Goal: Find contact information: Find contact information

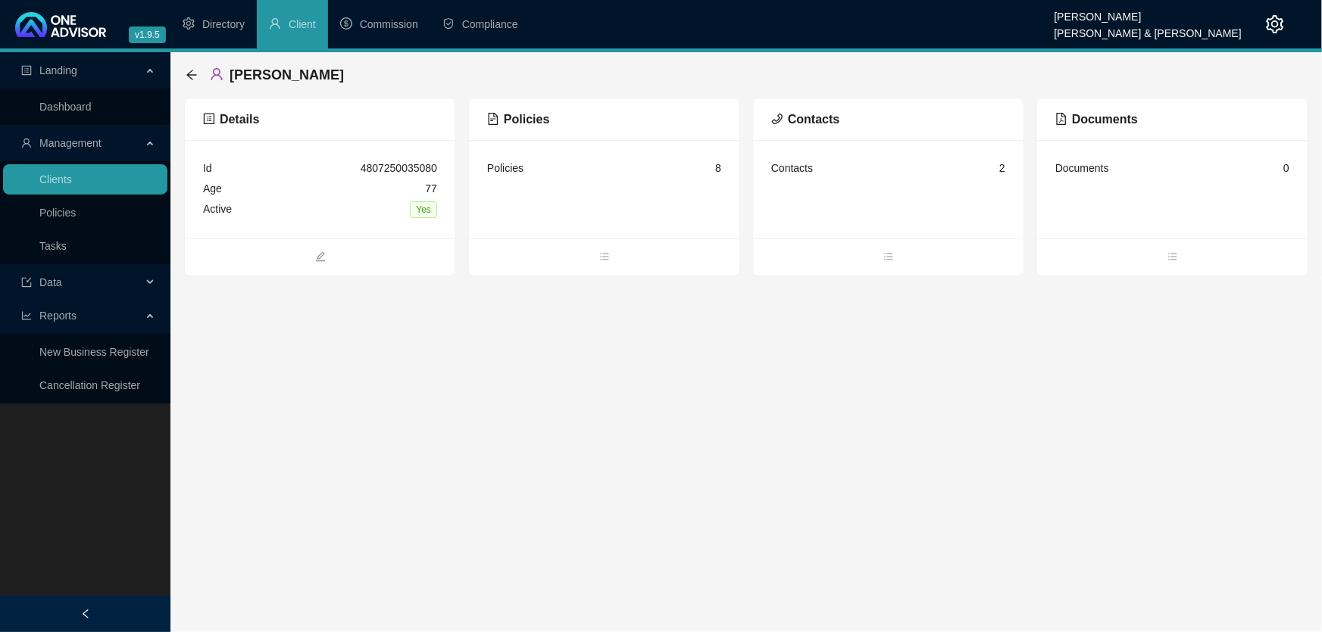
click at [55, 176] on link "Clients" at bounding box center [55, 179] width 33 height 12
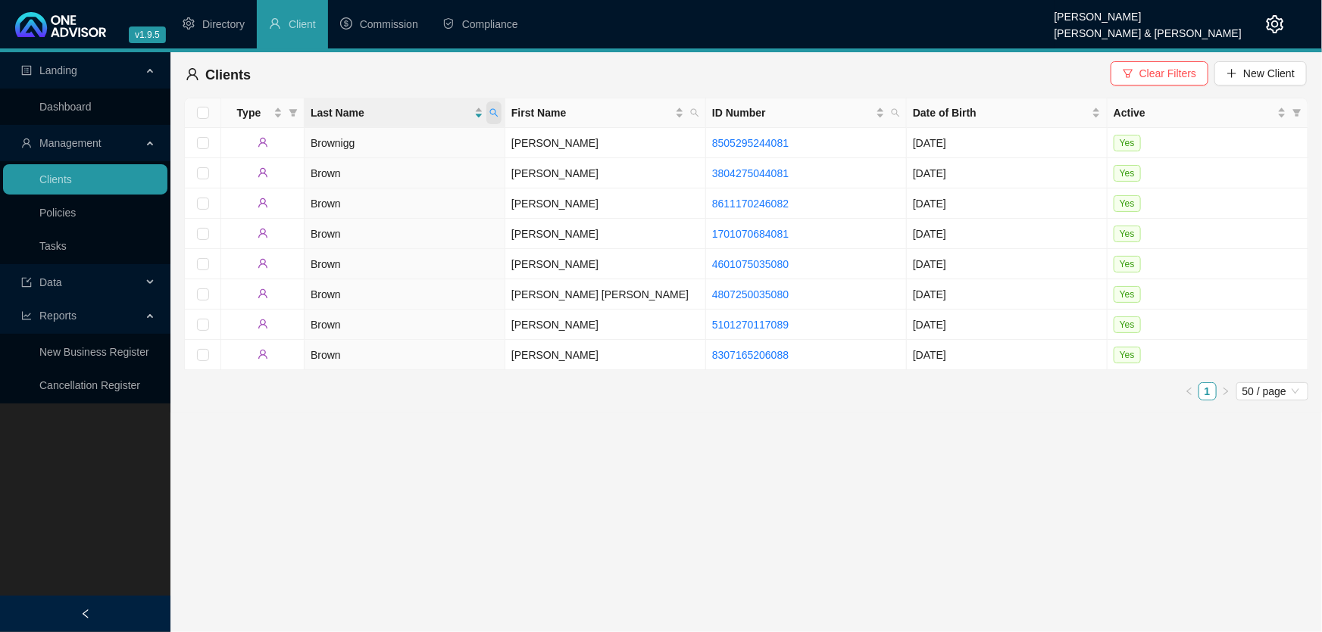
click at [492, 114] on icon "search" at bounding box center [493, 112] width 9 height 9
type input "[PERSON_NAME]"
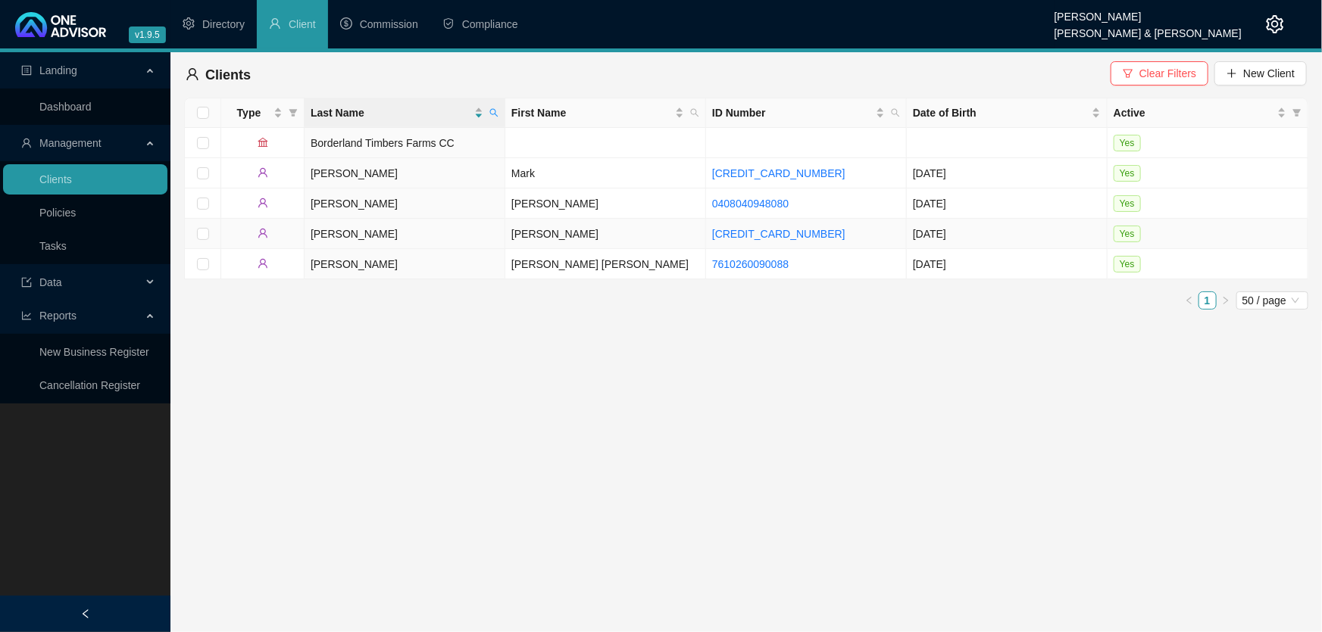
click at [531, 239] on td "[PERSON_NAME]" at bounding box center [605, 234] width 201 height 30
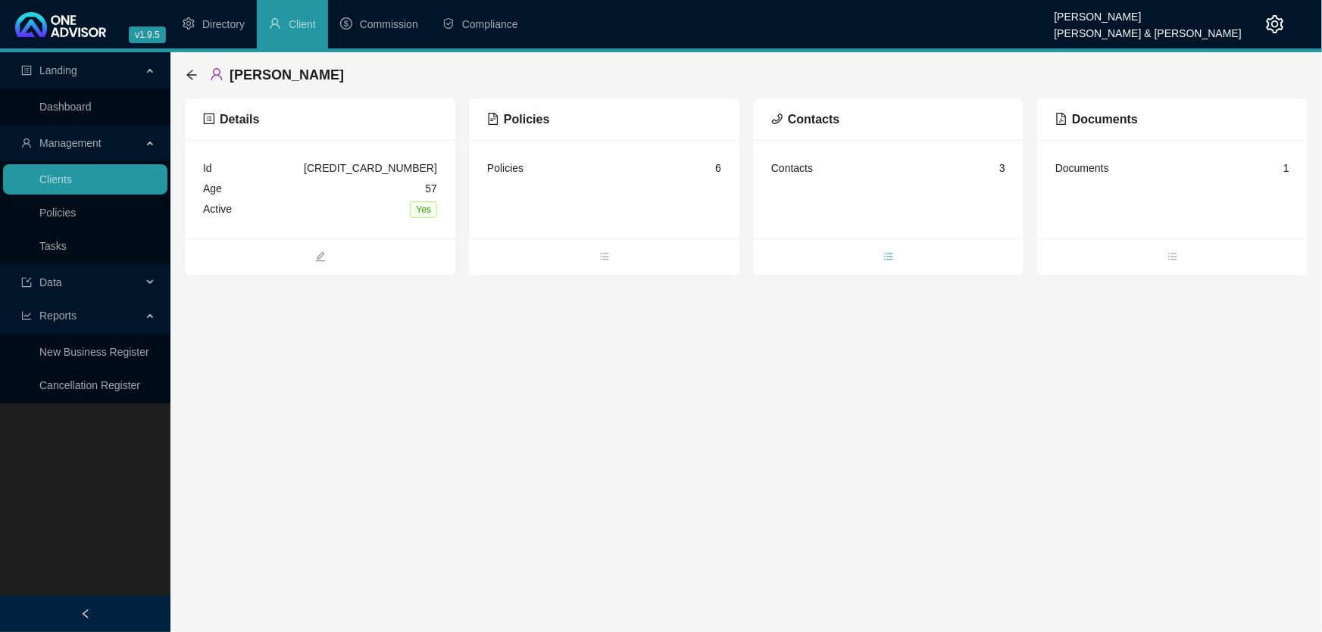
click at [887, 251] on icon "bars" at bounding box center [888, 256] width 11 height 11
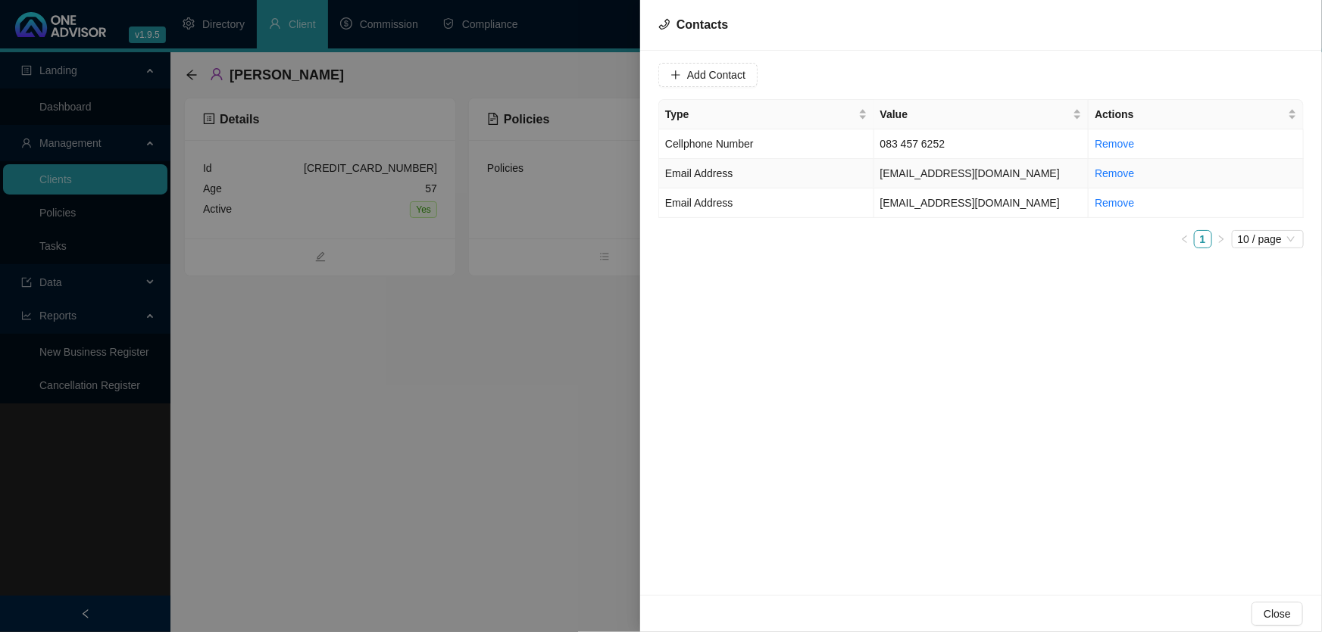
click at [1042, 173] on td "[EMAIL_ADDRESS][DOMAIN_NAME]" at bounding box center [981, 174] width 215 height 30
drag, startPoint x: 826, startPoint y: 76, endPoint x: 686, endPoint y: 78, distance: 140.2
click at [686, 78] on div "Value [EMAIL_ADDRESS][DOMAIN_NAME]" at bounding box center [752, 75] width 188 height 24
click at [1262, 448] on div "Value [EMAIL_ADDRESS][DOMAIN_NAME] Type Email Address Cancel Update Contact Typ…" at bounding box center [981, 323] width 682 height 545
click at [896, 201] on td "[EMAIL_ADDRESS][DOMAIN_NAME]" at bounding box center [981, 204] width 215 height 30
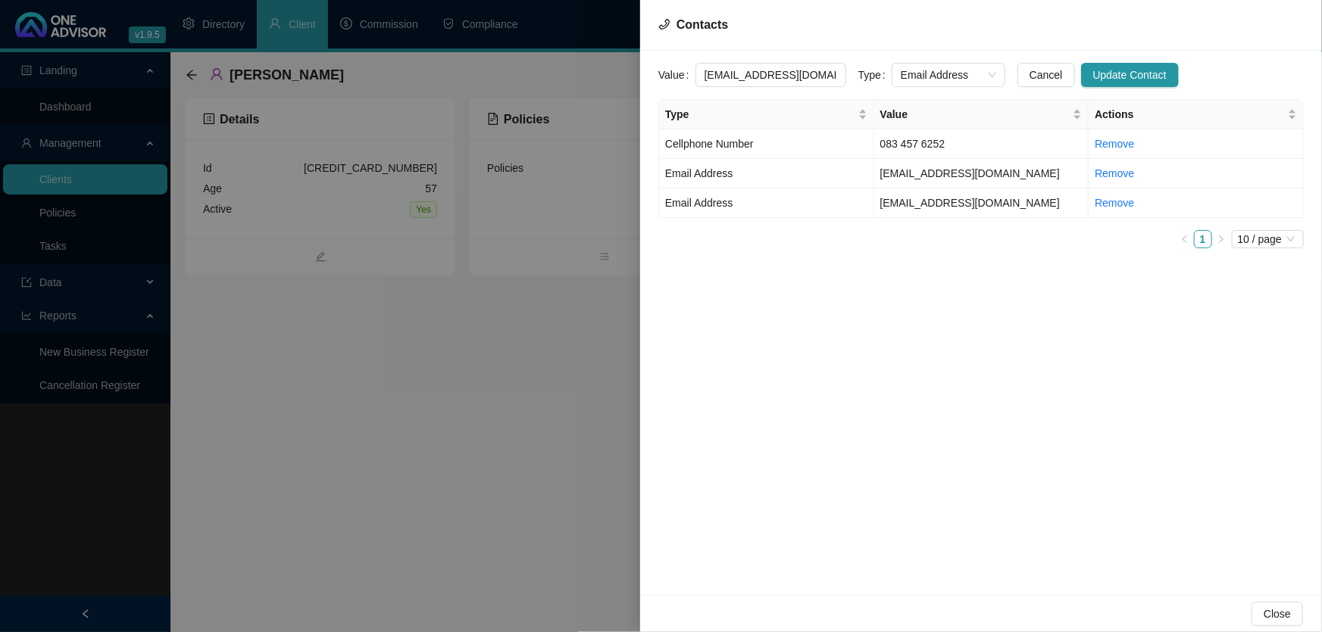
drag, startPoint x: 815, startPoint y: 76, endPoint x: 683, endPoint y: 72, distance: 131.9
click at [683, 72] on div "Value [EMAIL_ADDRESS][DOMAIN_NAME]" at bounding box center [752, 75] width 188 height 24
click at [409, 466] on div at bounding box center [661, 316] width 1322 height 632
